Goal: Navigation & Orientation: Find specific page/section

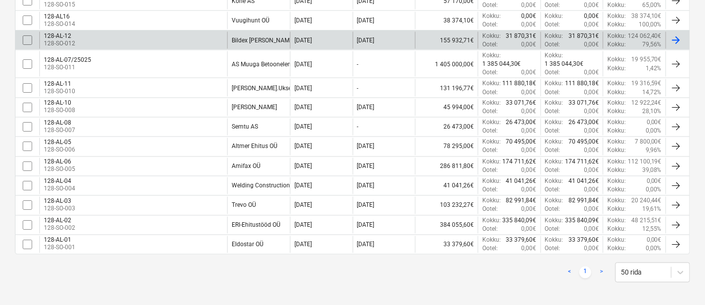
scroll to position [537, 0]
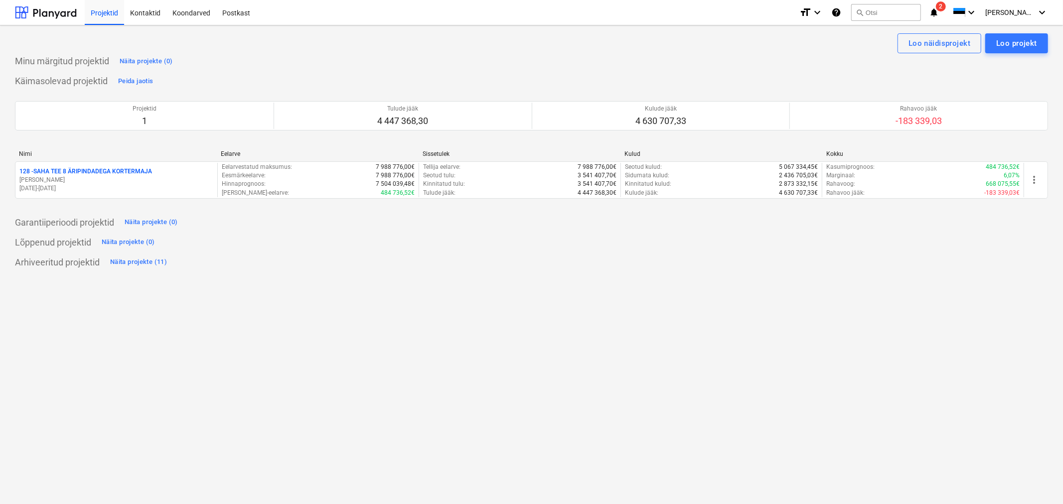
click at [946, 6] on span "2" at bounding box center [941, 6] width 10 height 10
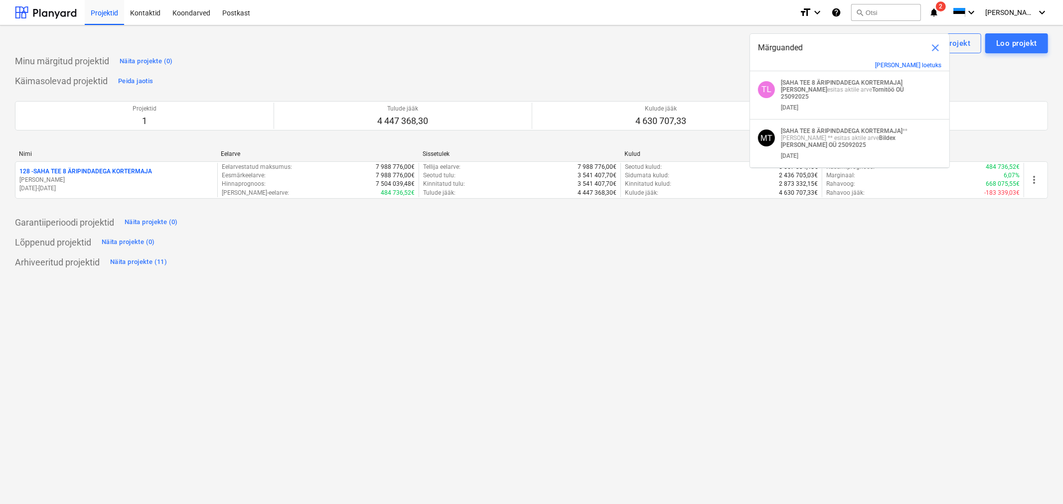
click at [922, 59] on div "Märguanded close" at bounding box center [849, 48] width 199 height 28
click at [919, 64] on button "[PERSON_NAME] loetuks" at bounding box center [908, 65] width 66 height 7
